Goal: Information Seeking & Learning: Learn about a topic

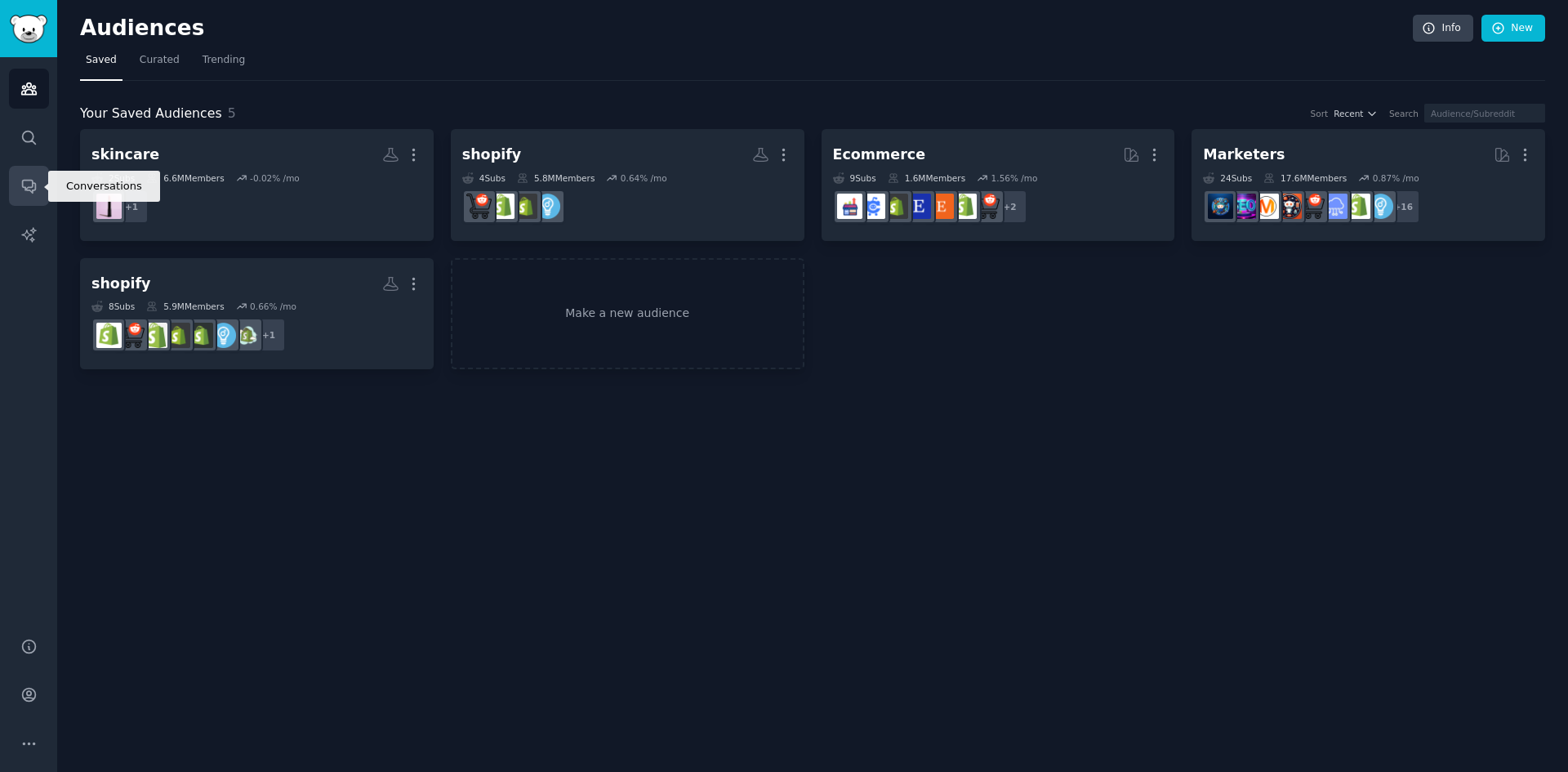
click at [28, 193] on icon "Sidebar" at bounding box center [28, 185] width 17 height 17
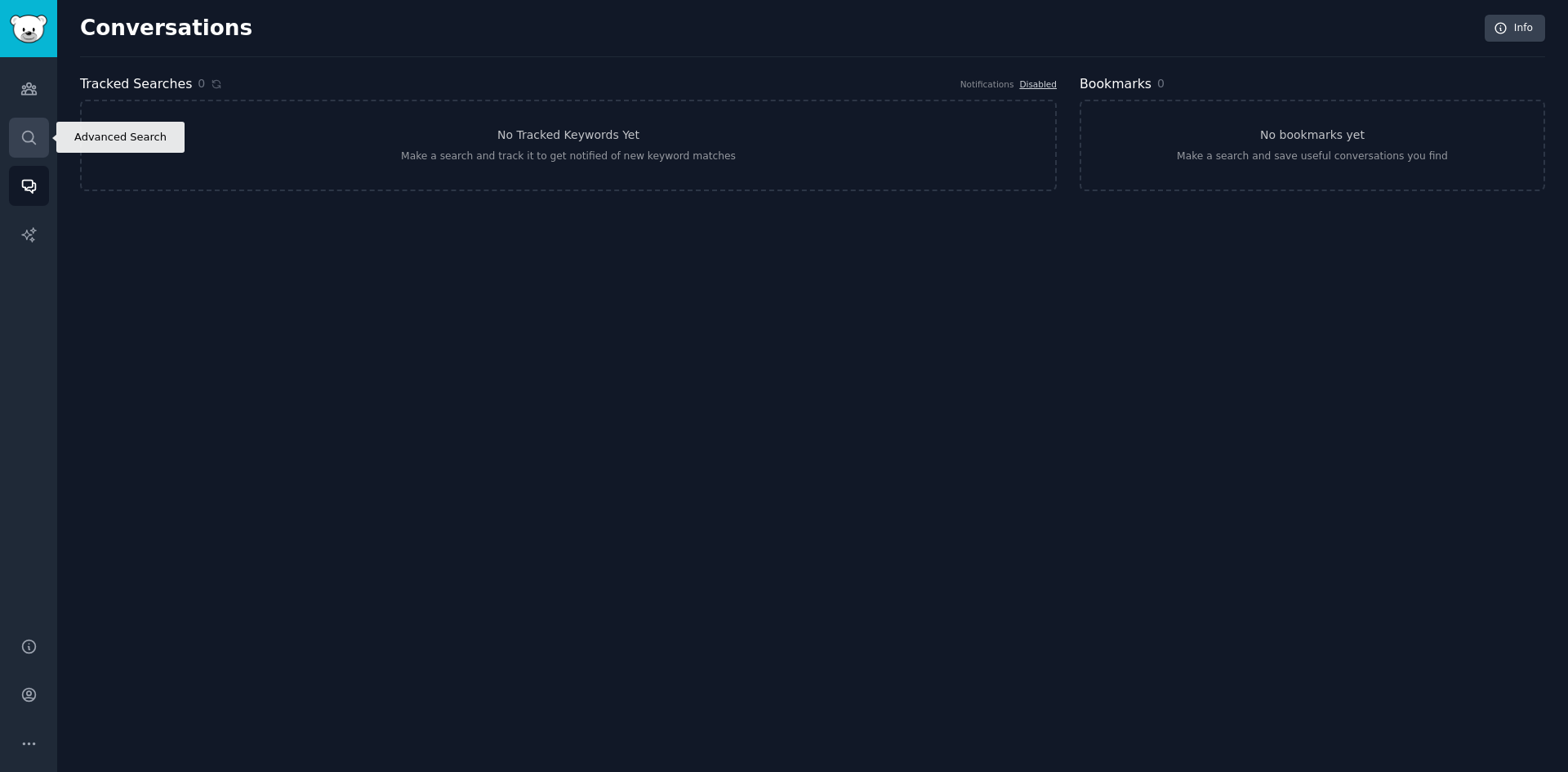
click at [28, 148] on link "Search" at bounding box center [28, 137] width 40 height 40
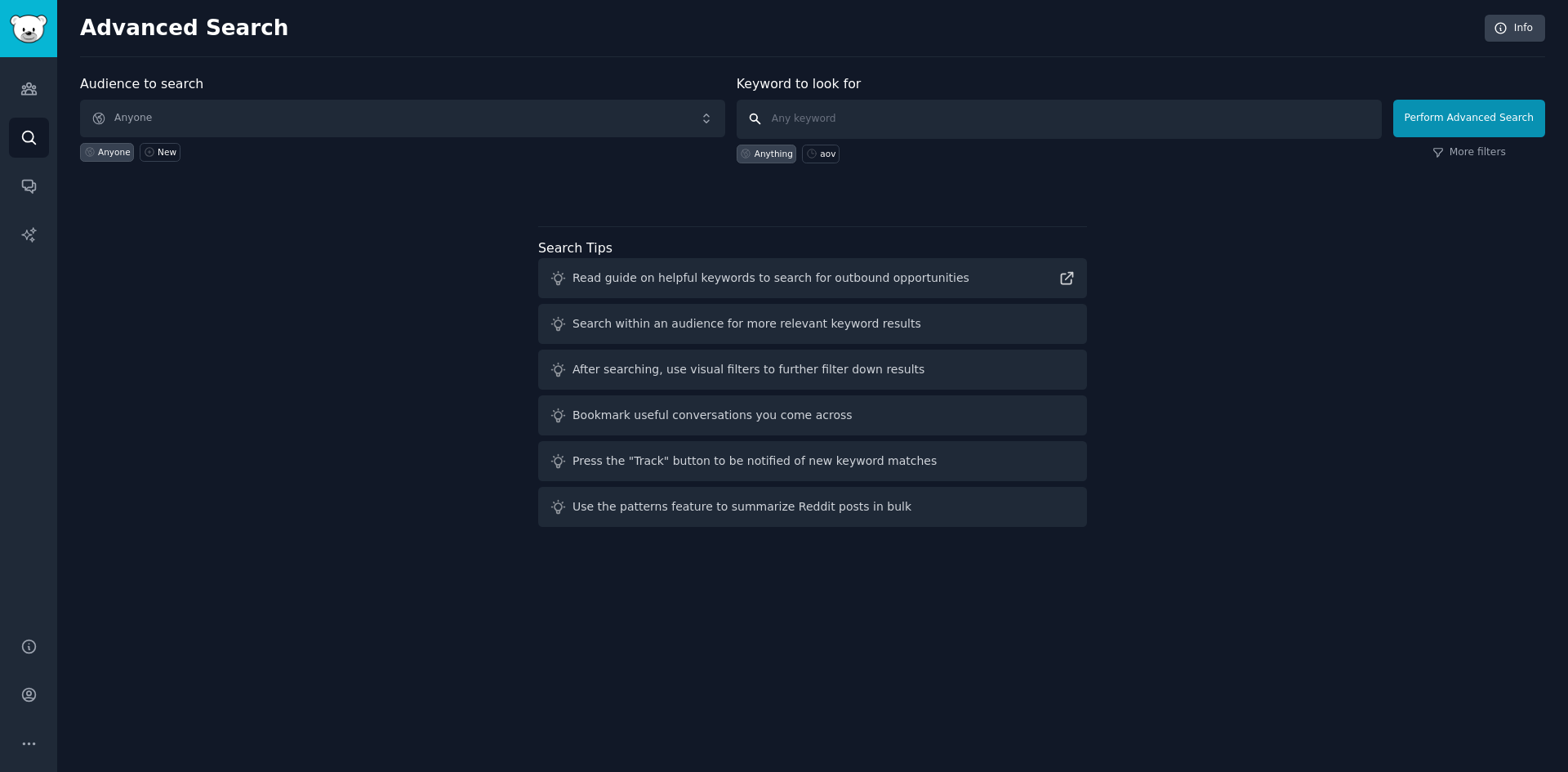
click at [800, 102] on input "text" at bounding box center [1060, 119] width 645 height 39
type input "[PERSON_NAME]"
click at [1479, 117] on button "Perform Advanced Search" at bounding box center [1470, 118] width 152 height 37
